Goal: Task Accomplishment & Management: Use online tool/utility

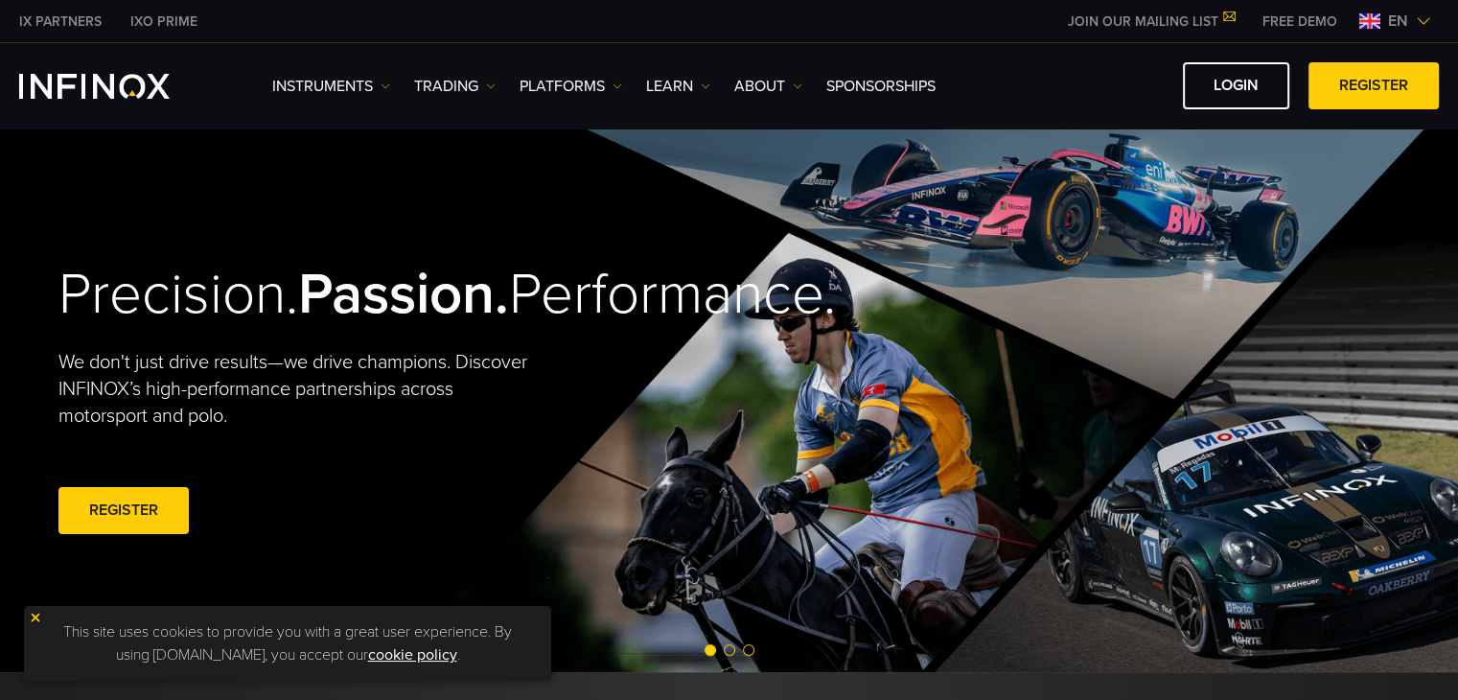
click at [721, 346] on div "Precision. Passion. Performance. We don't just drive results—we drive champions…" at bounding box center [729, 399] width 1380 height 545
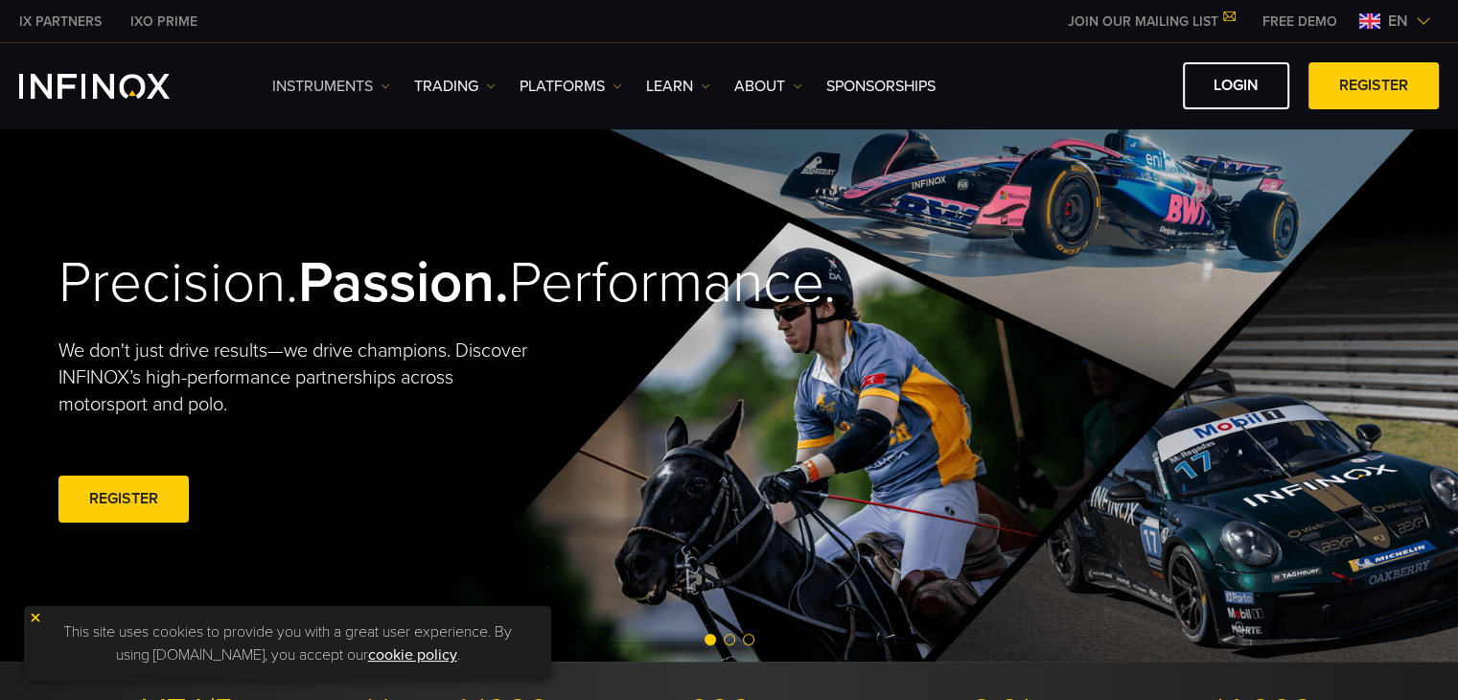
click at [380, 85] on link "Instruments" at bounding box center [331, 86] width 118 height 23
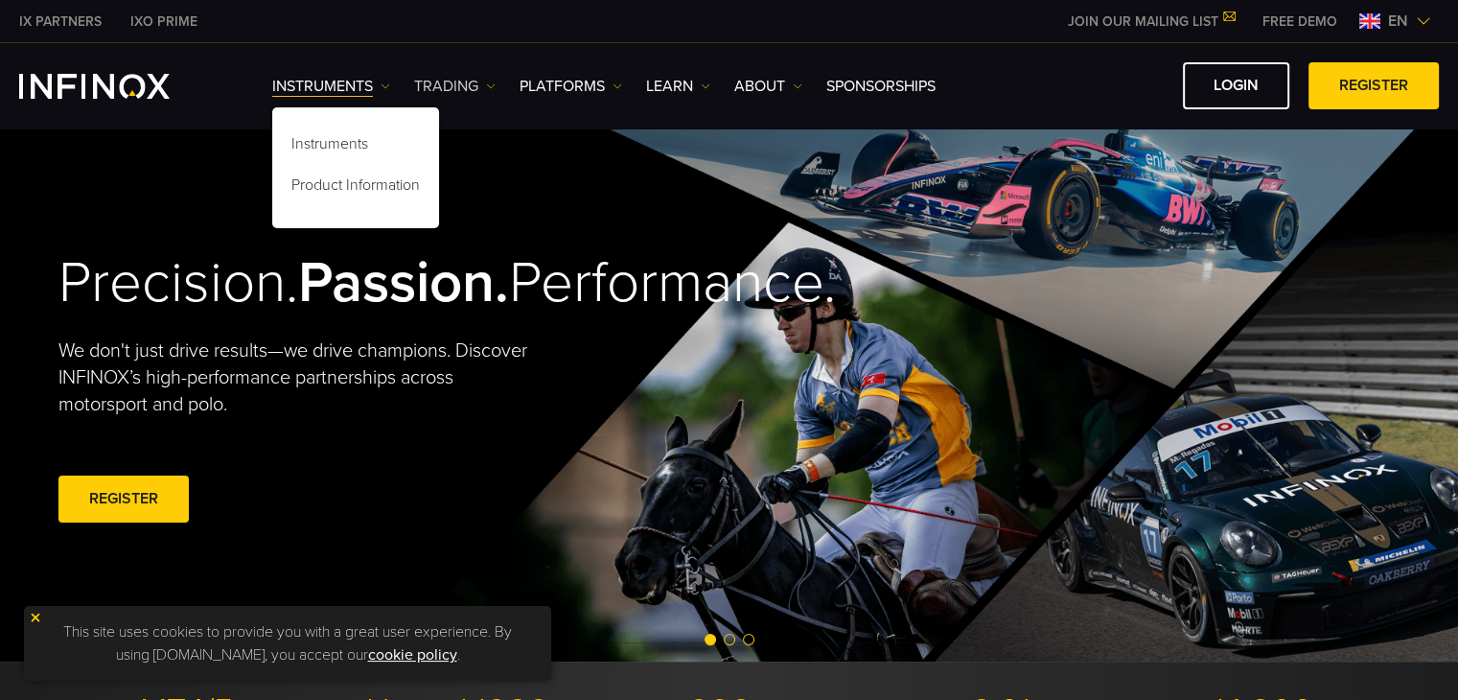
click at [487, 85] on img at bounding box center [491, 86] width 10 height 10
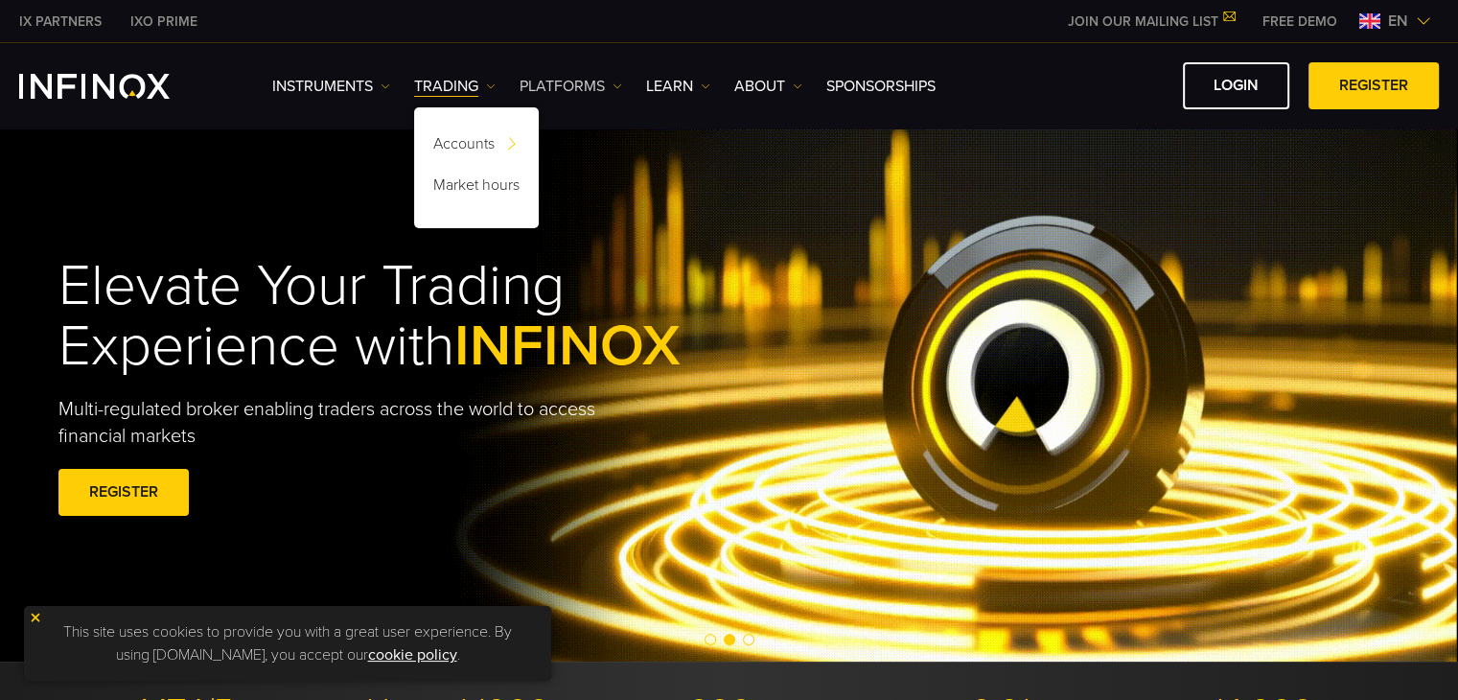
click at [614, 82] on img at bounding box center [618, 86] width 10 height 10
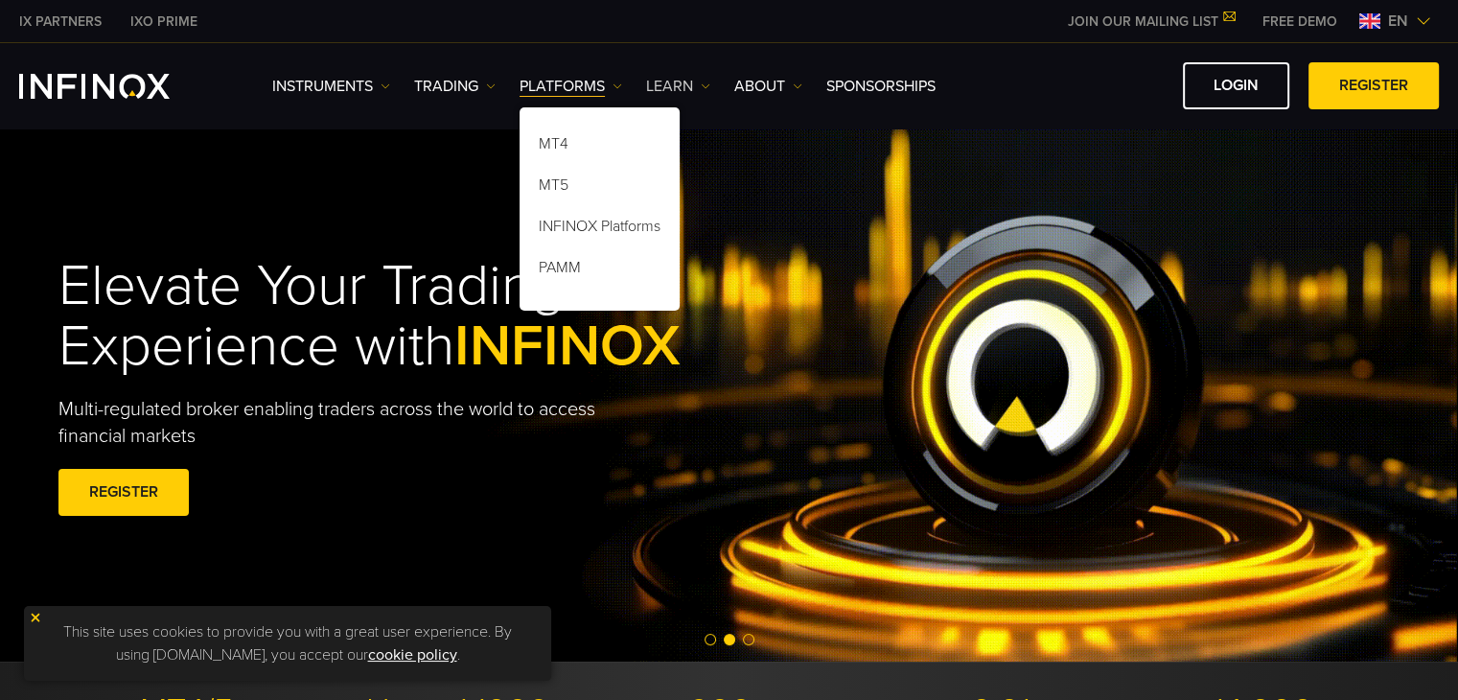
click at [706, 93] on link "Learn" at bounding box center [678, 86] width 64 height 23
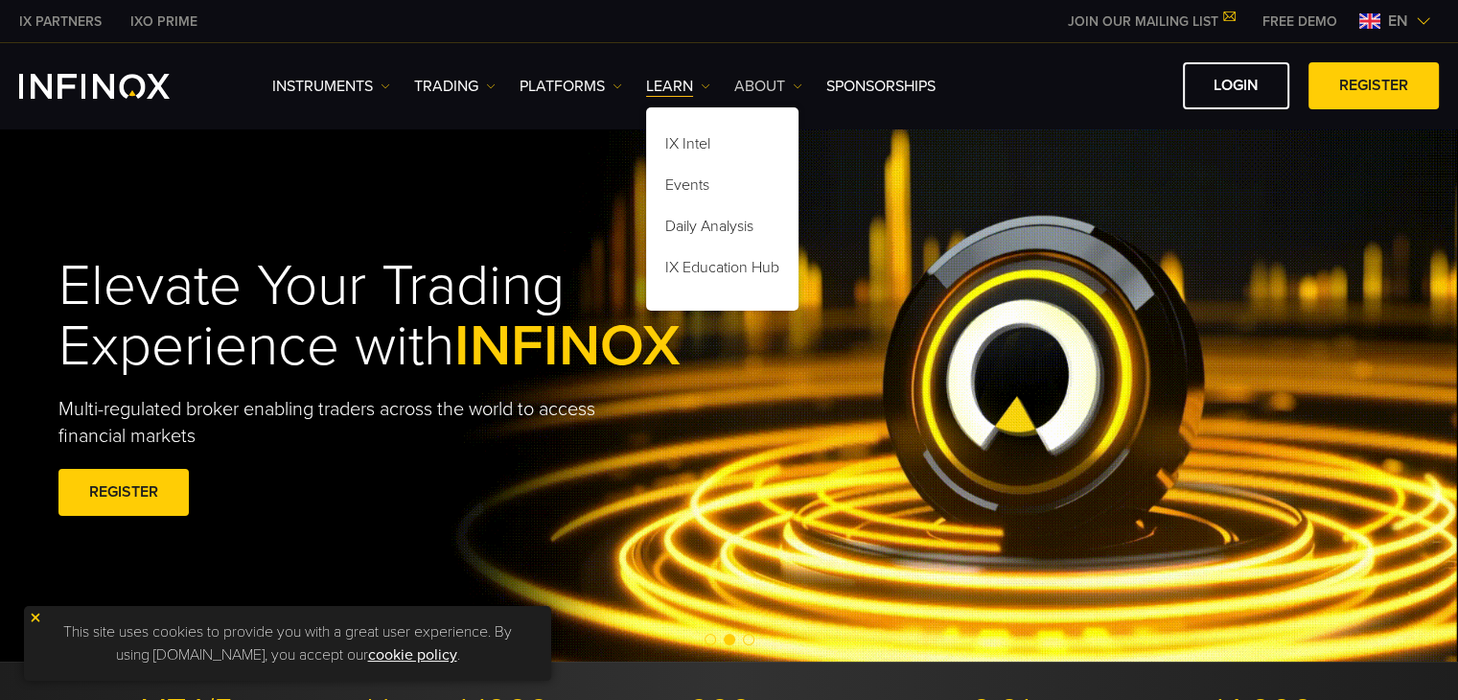
click at [794, 93] on link "ABOUT" at bounding box center [768, 86] width 68 height 23
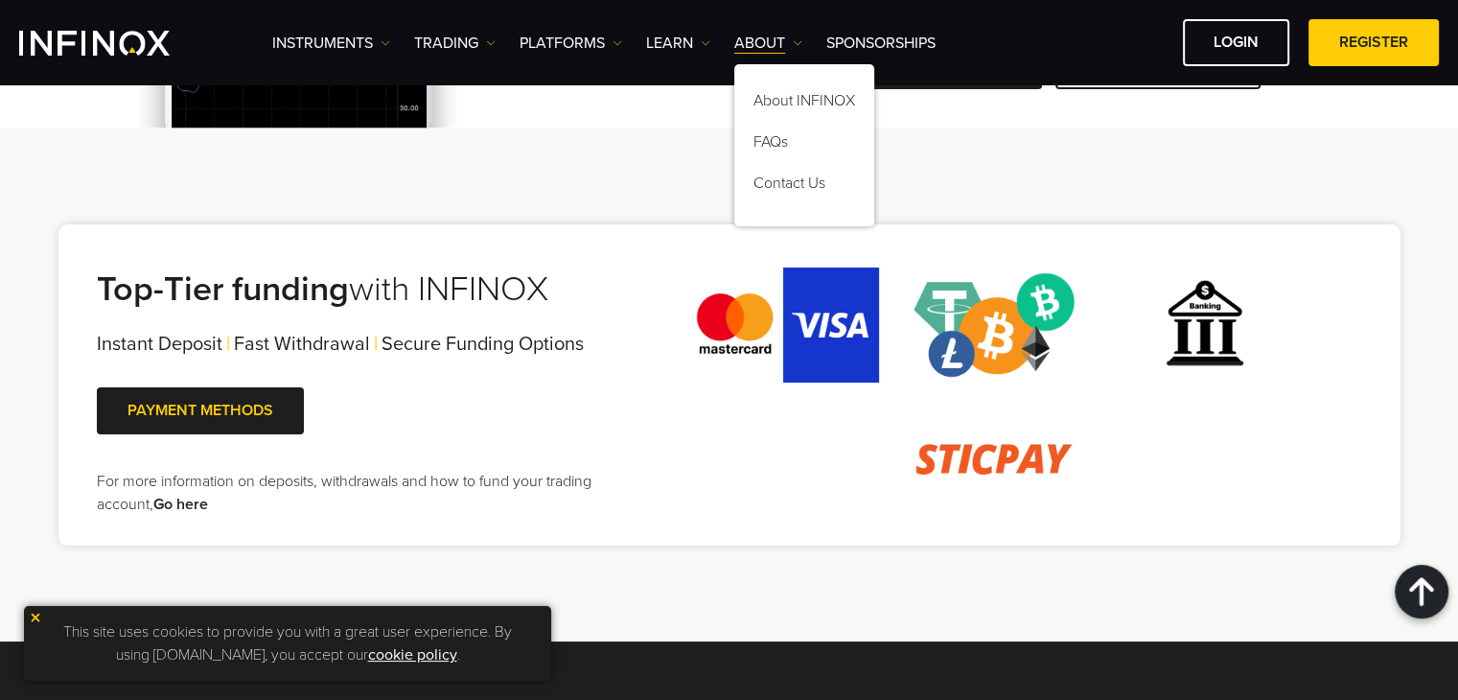
scroll to position [3831, 0]
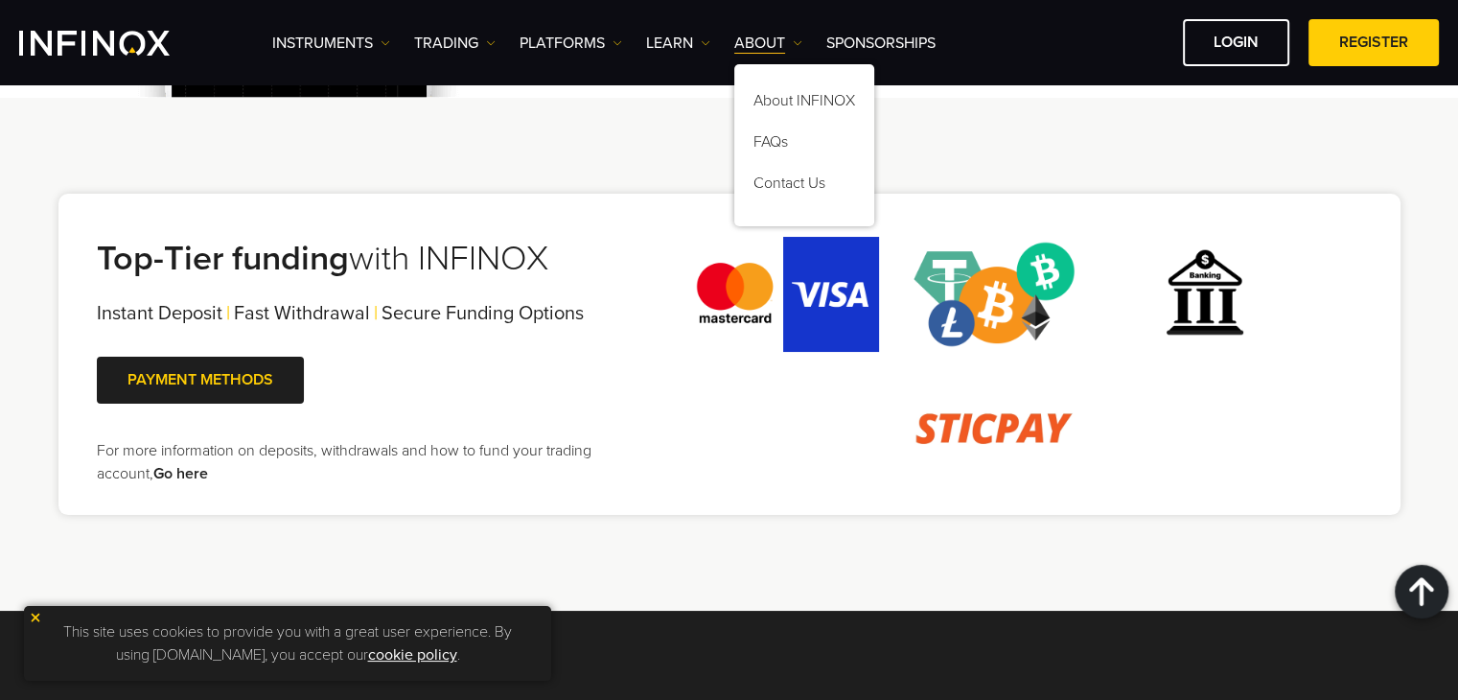
click at [178, 480] on link "Go here" at bounding box center [180, 473] width 55 height 19
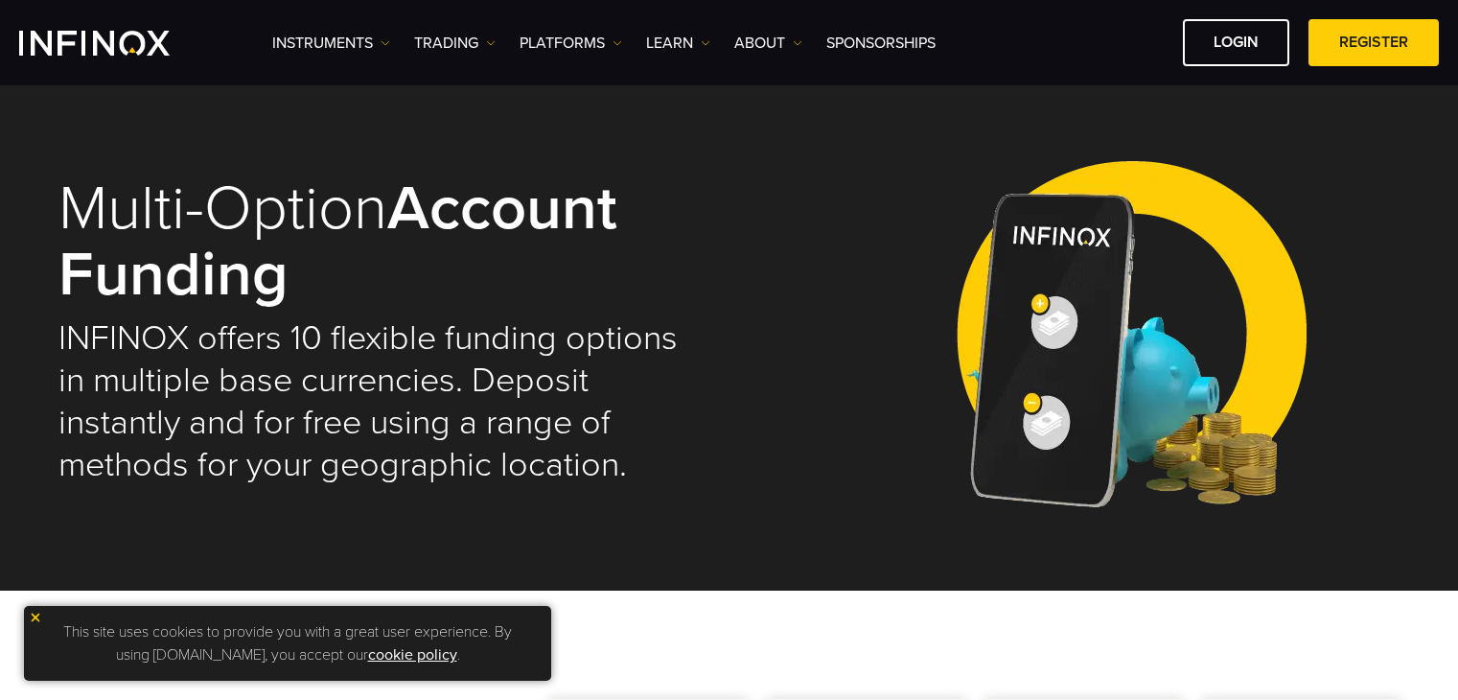
select select "***"
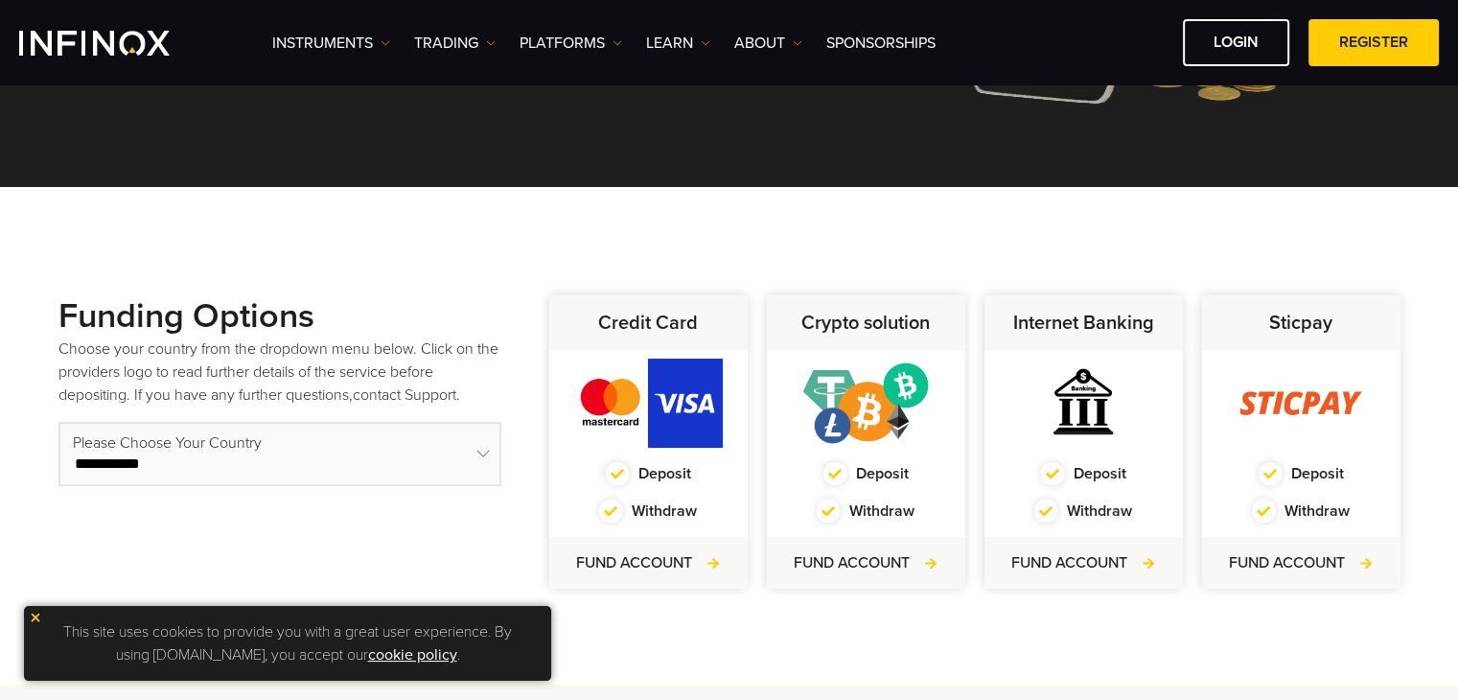
scroll to position [484, 0]
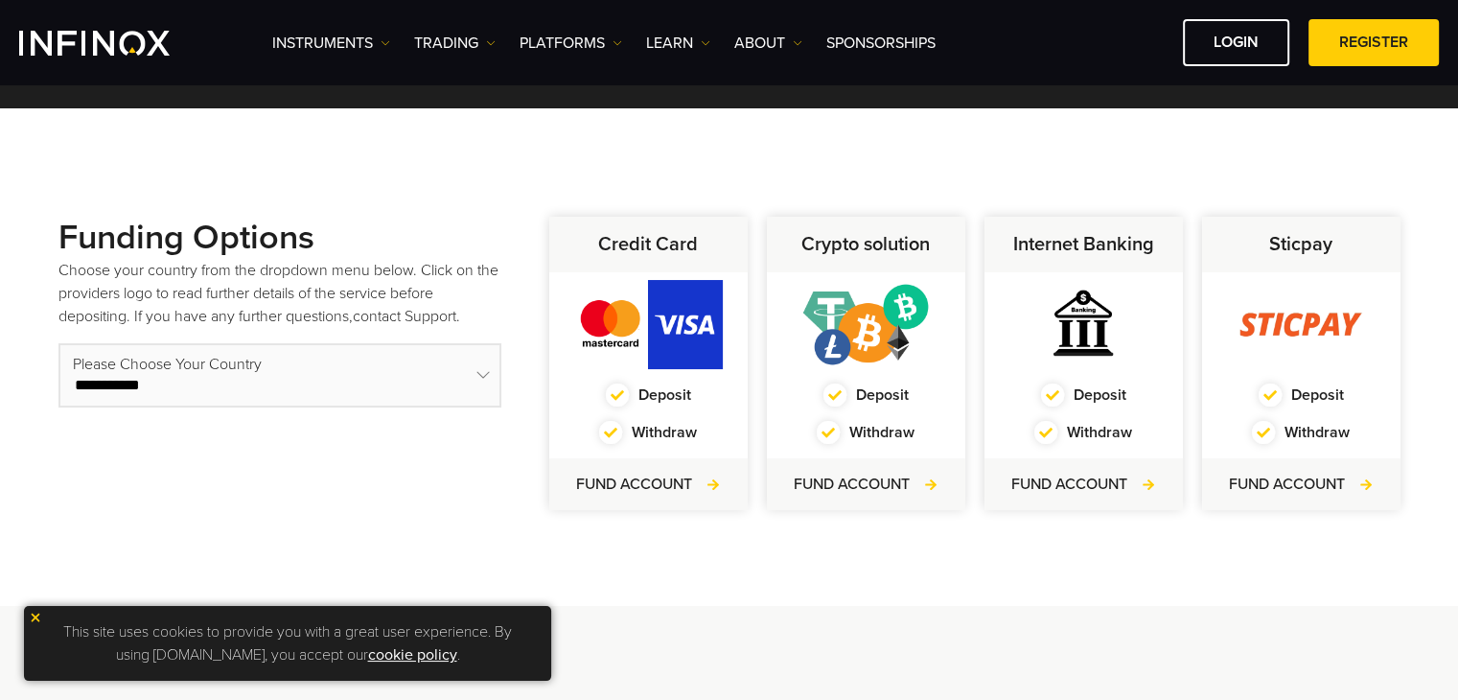
click at [483, 376] on select "**********" at bounding box center [279, 375] width 443 height 64
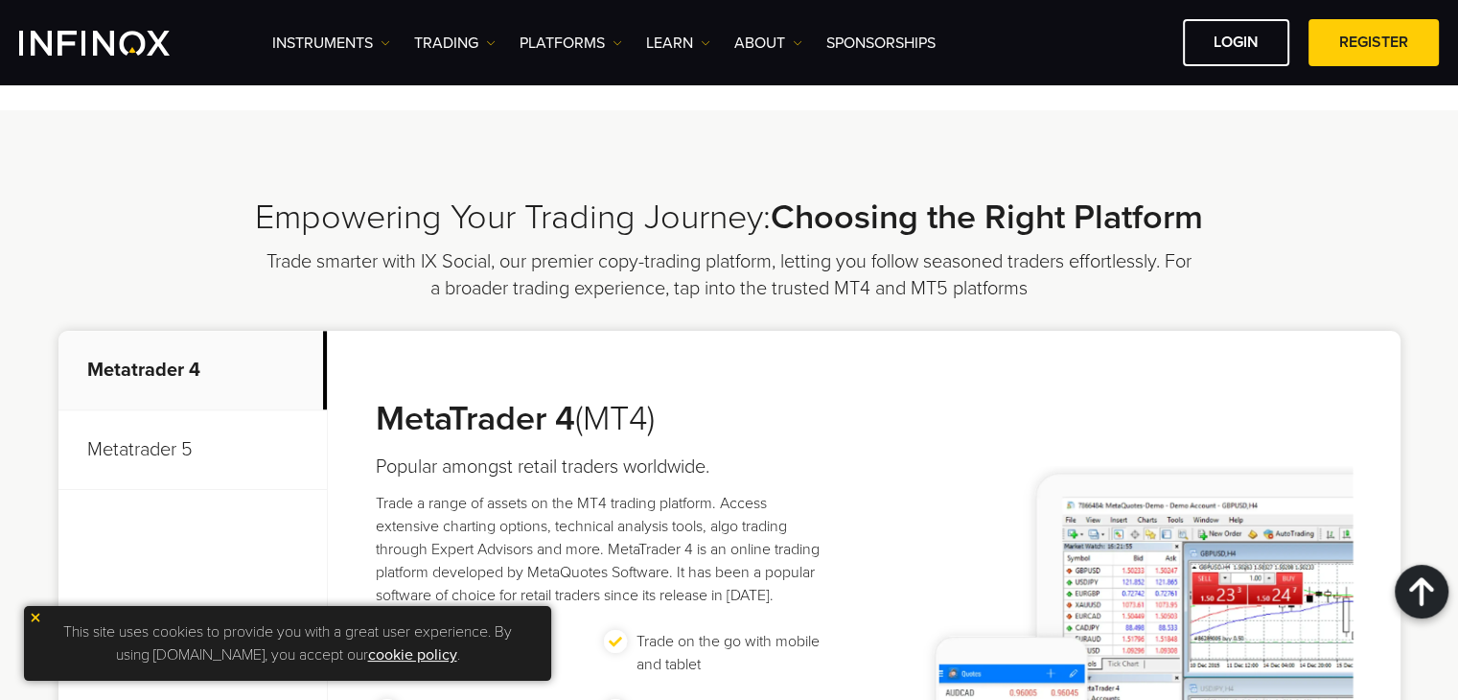
scroll to position [999, 0]
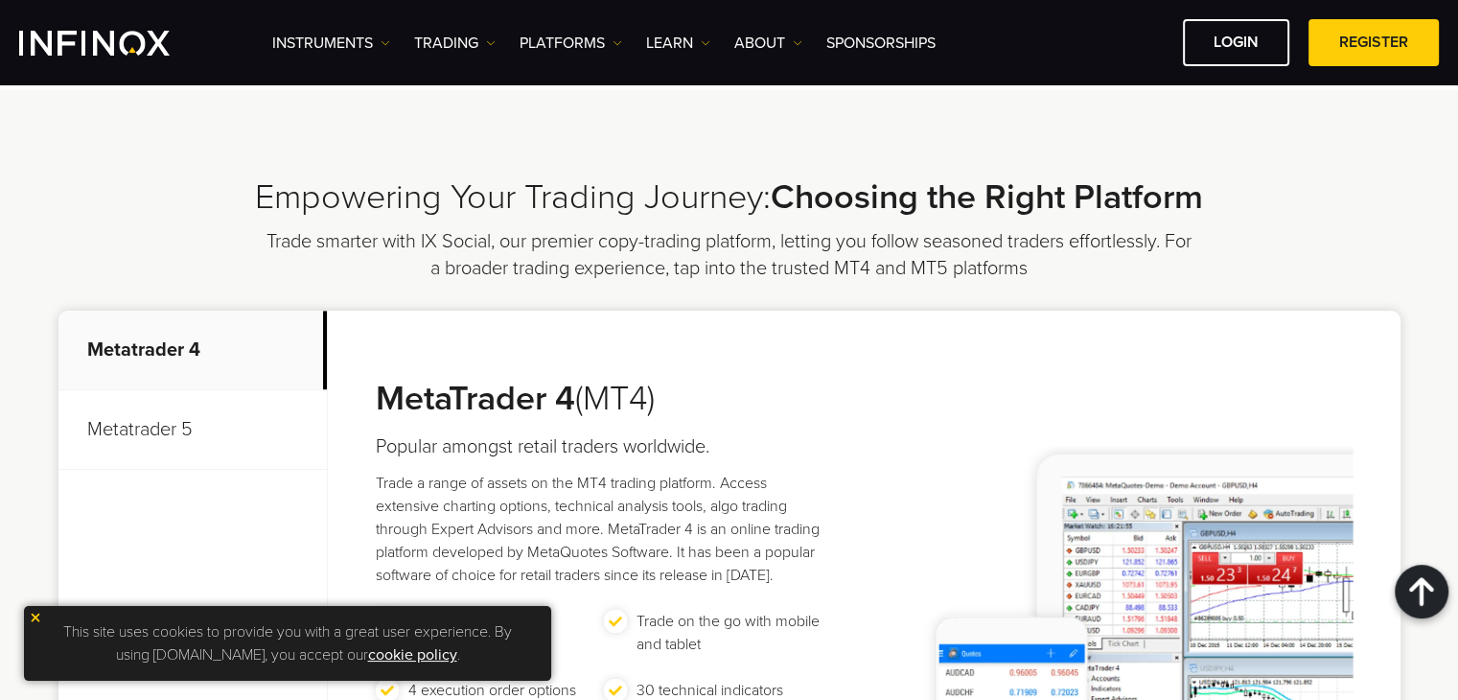
click at [136, 433] on p "Metatrader 5" at bounding box center [192, 430] width 268 height 80
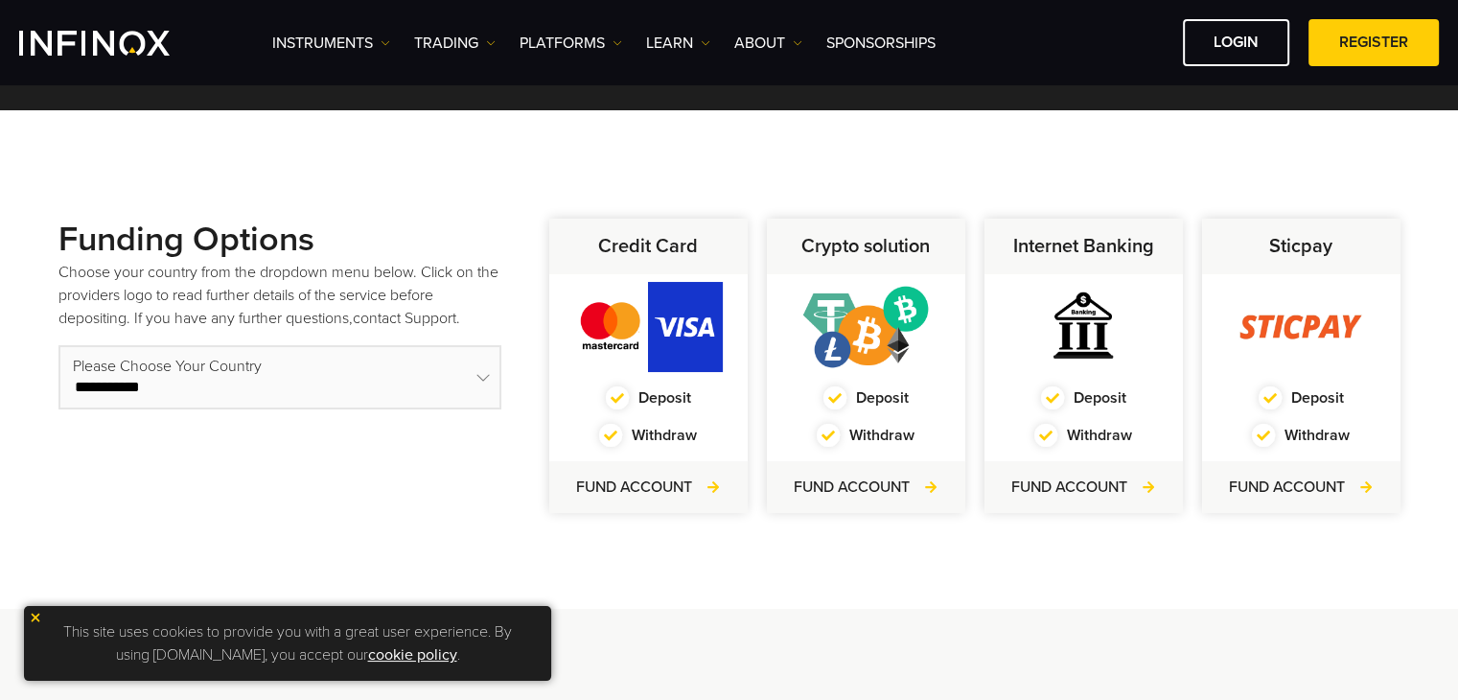
scroll to position [494, 0]
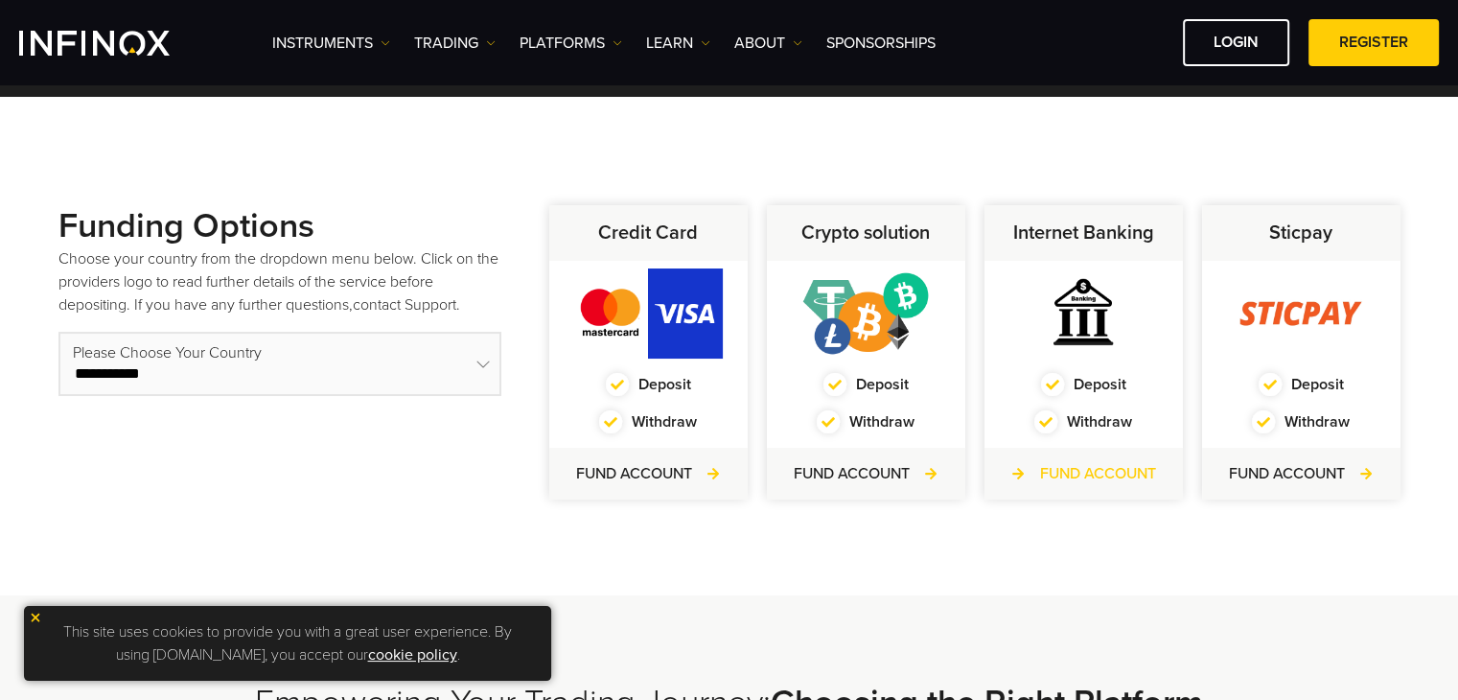
click at [1099, 468] on link "FUND ACCOUNT" at bounding box center [1083, 473] width 145 height 23
